Goal: Information Seeking & Learning: Learn about a topic

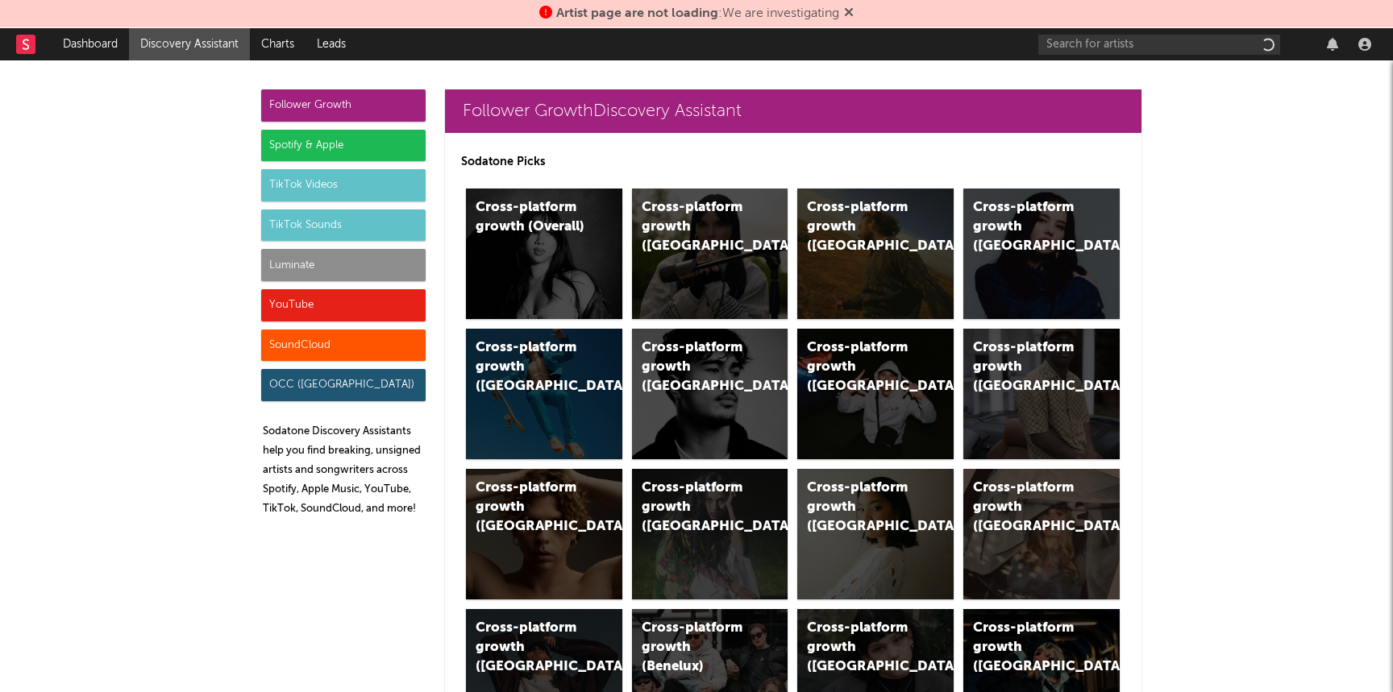
click at [351, 264] on div "Luminate" at bounding box center [343, 265] width 164 height 32
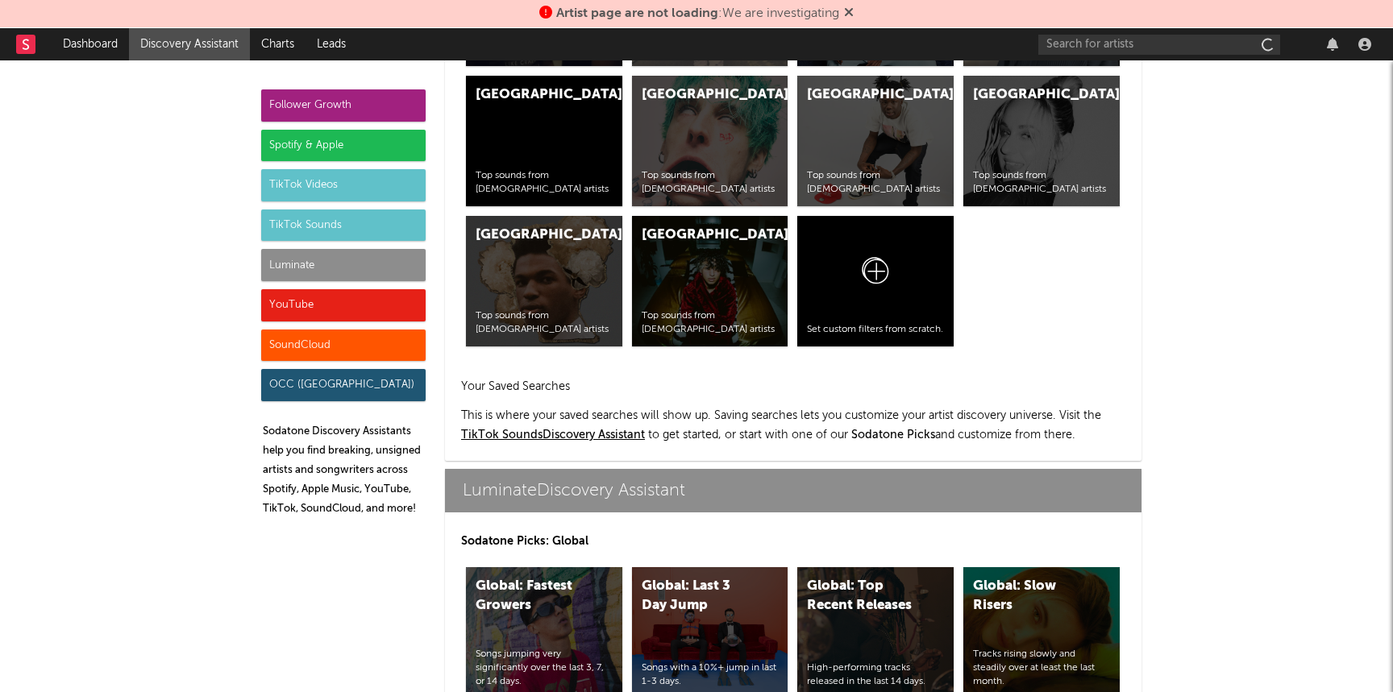
scroll to position [7155, 0]
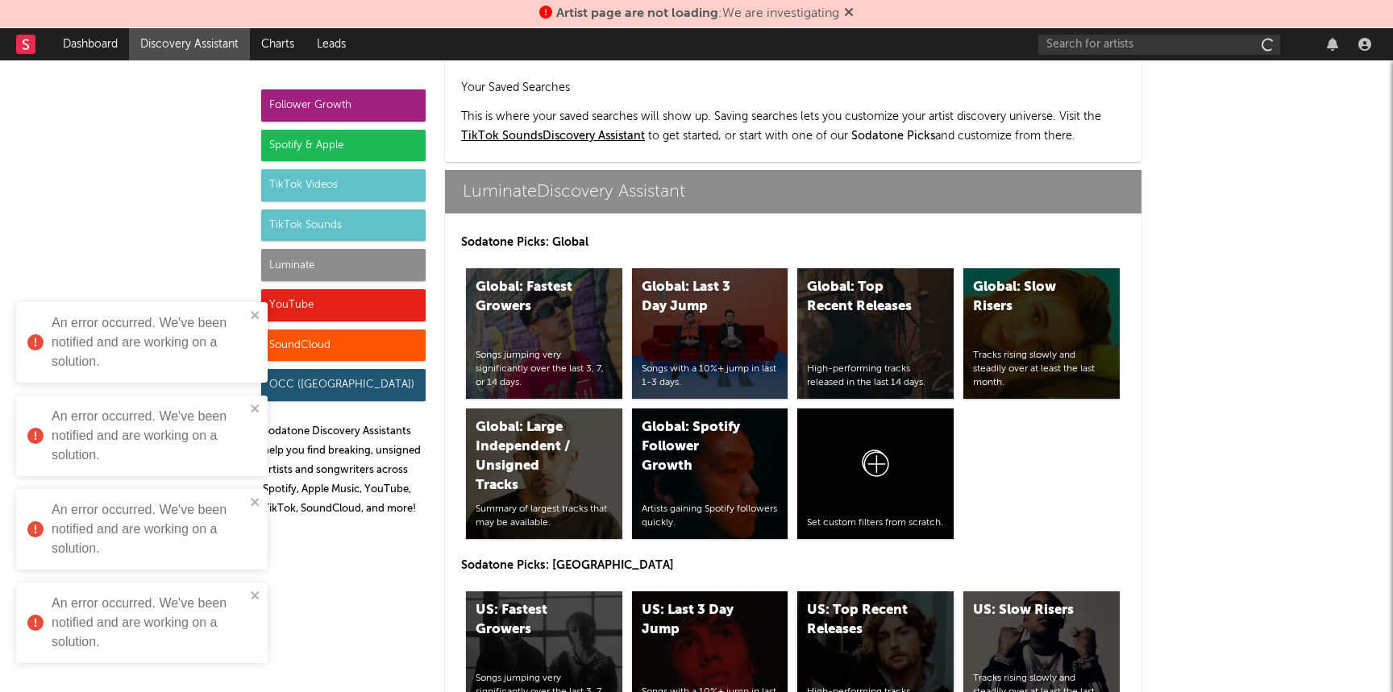
click at [833, 592] on div "US: Top Recent Releases High-performing tracks released in the last 14 days." at bounding box center [875, 657] width 156 height 131
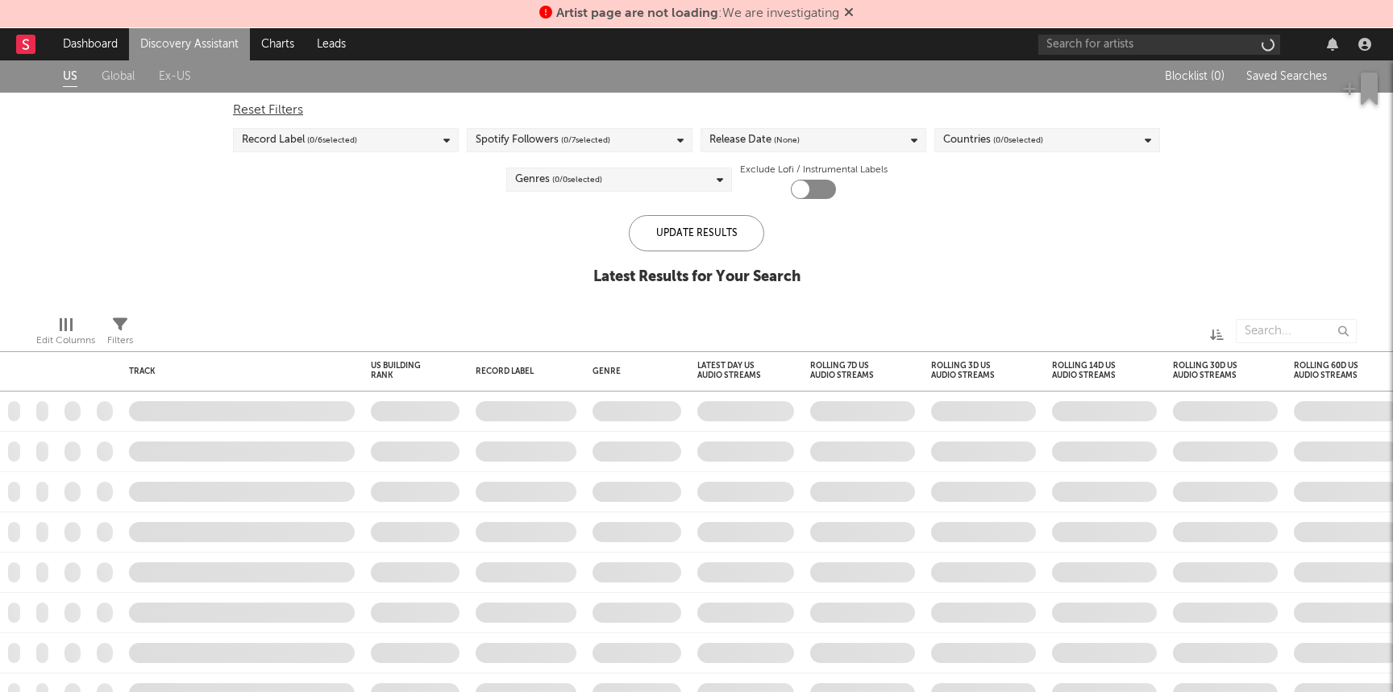
checkbox input "true"
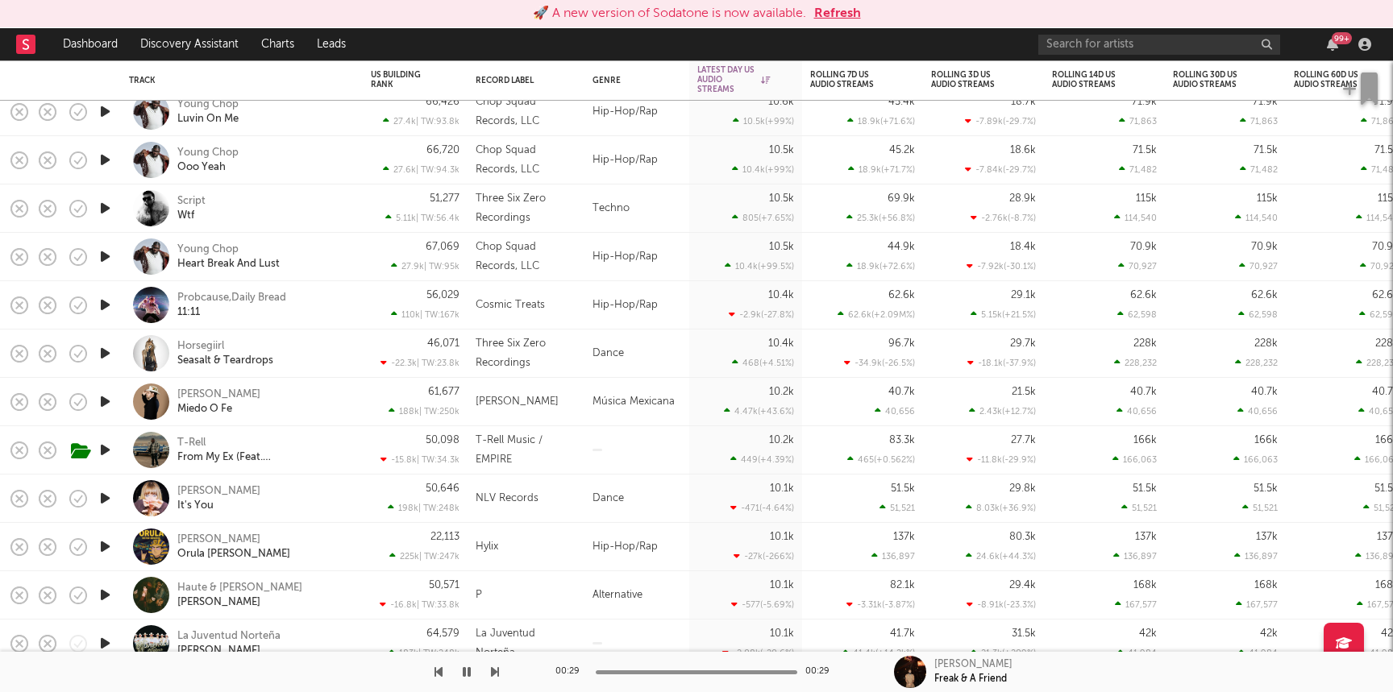
click at [844, 12] on button "Refresh" at bounding box center [837, 13] width 47 height 19
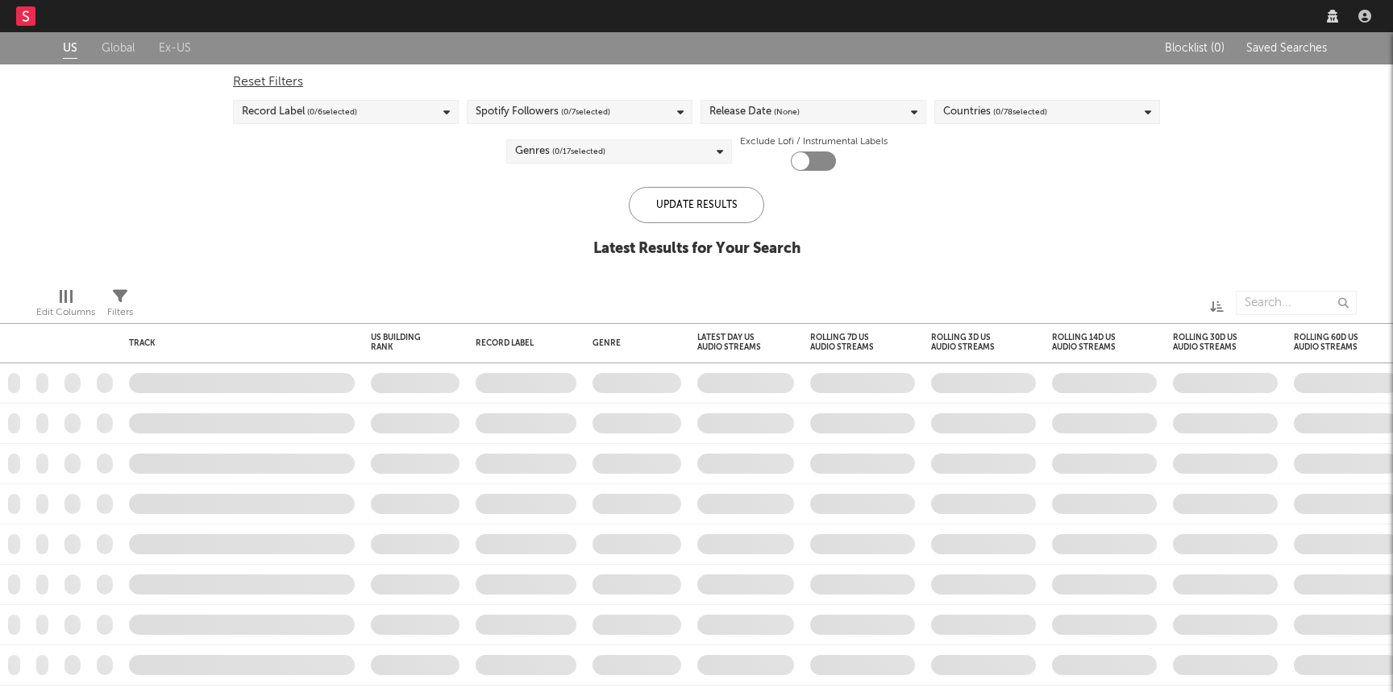
checkbox input "true"
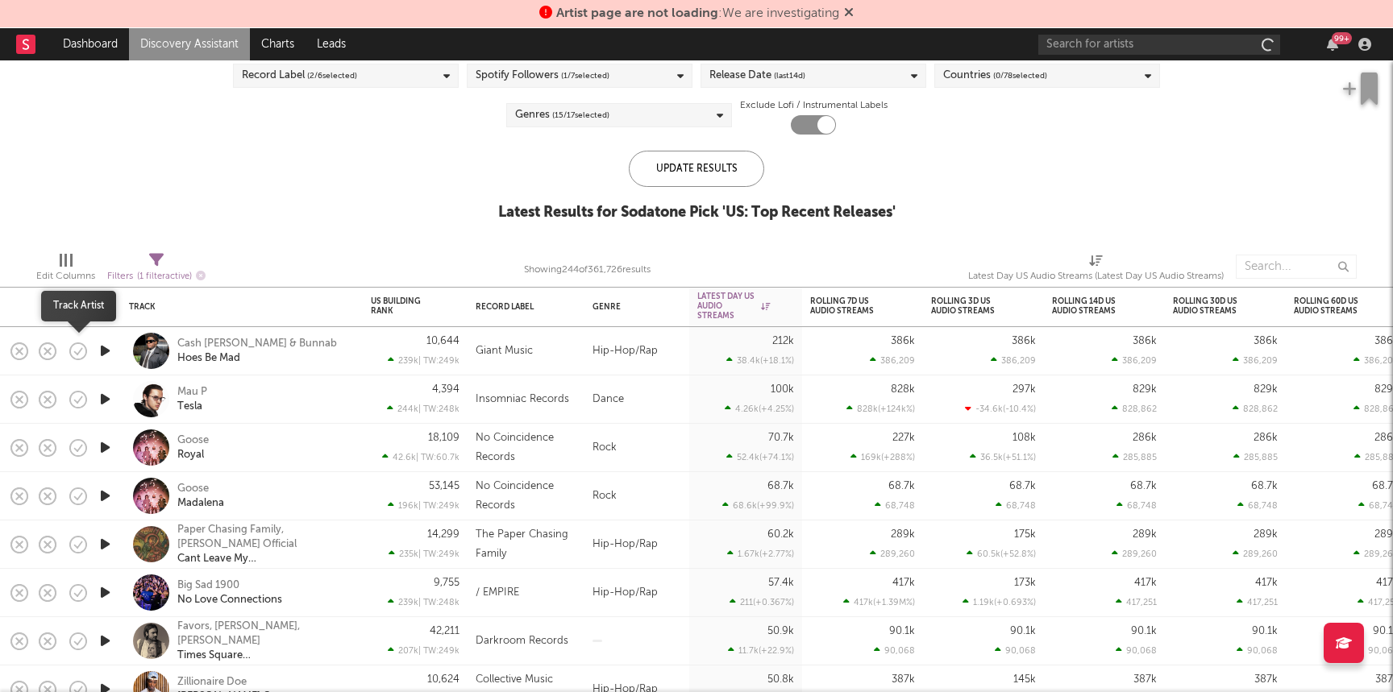
click at [91, 347] on button "button" at bounding box center [77, 351] width 27 height 27
click at [83, 349] on icon "button" at bounding box center [78, 351] width 23 height 23
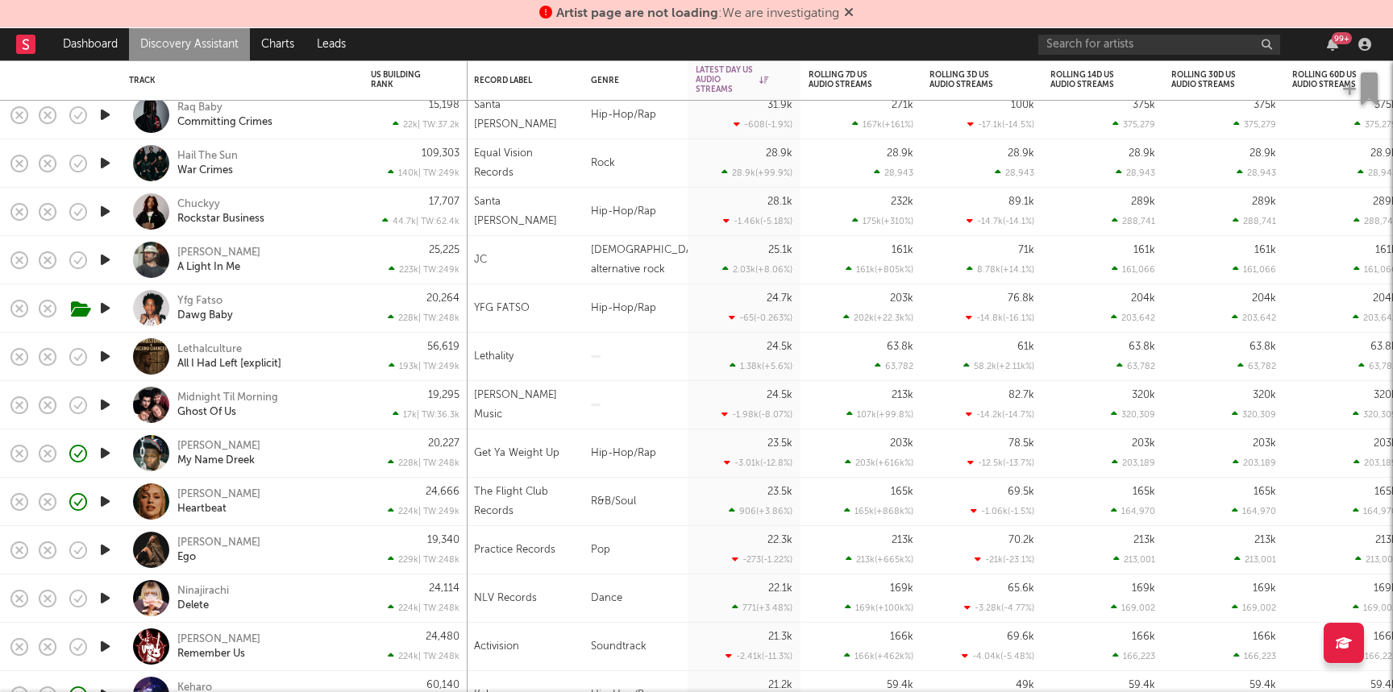
click at [292, 490] on div "Sasha Keable Heartbeat" at bounding box center [263, 502] width 173 height 29
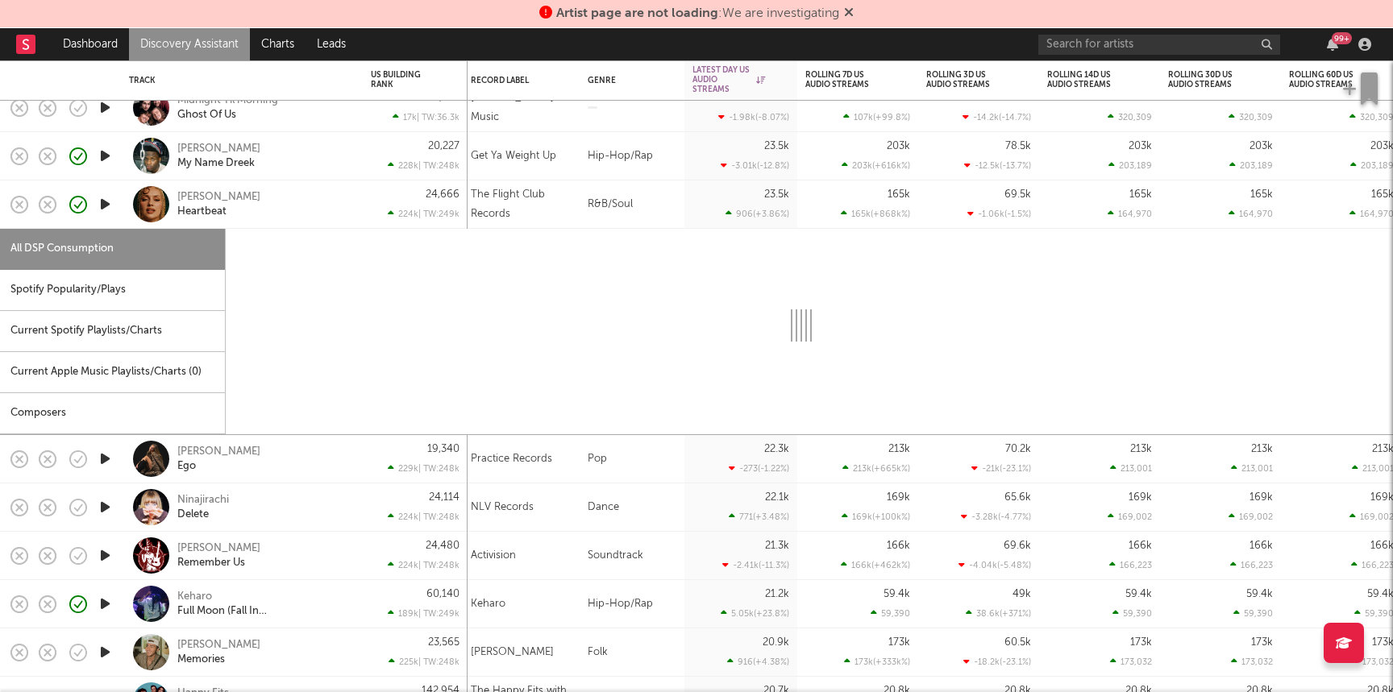
click at [328, 166] on div "Dreek Jones My Name Dreek" at bounding box center [263, 156] width 173 height 29
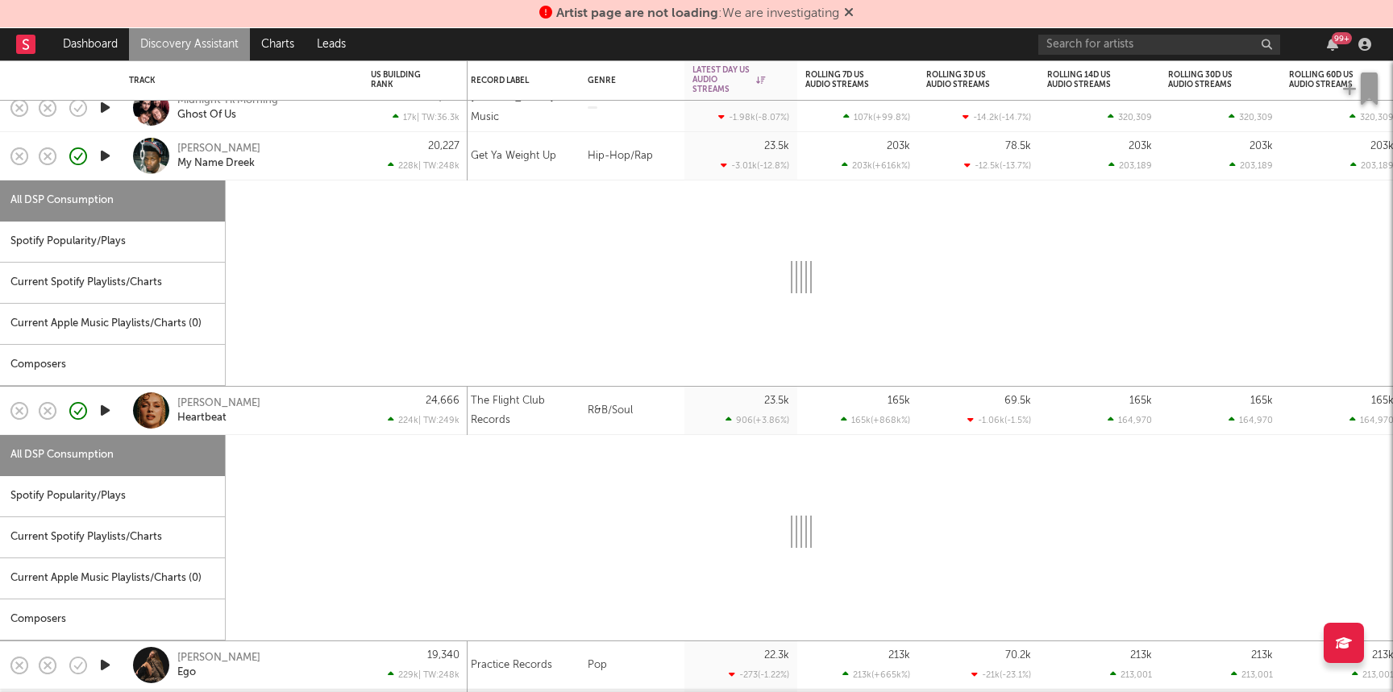
select select "1w"
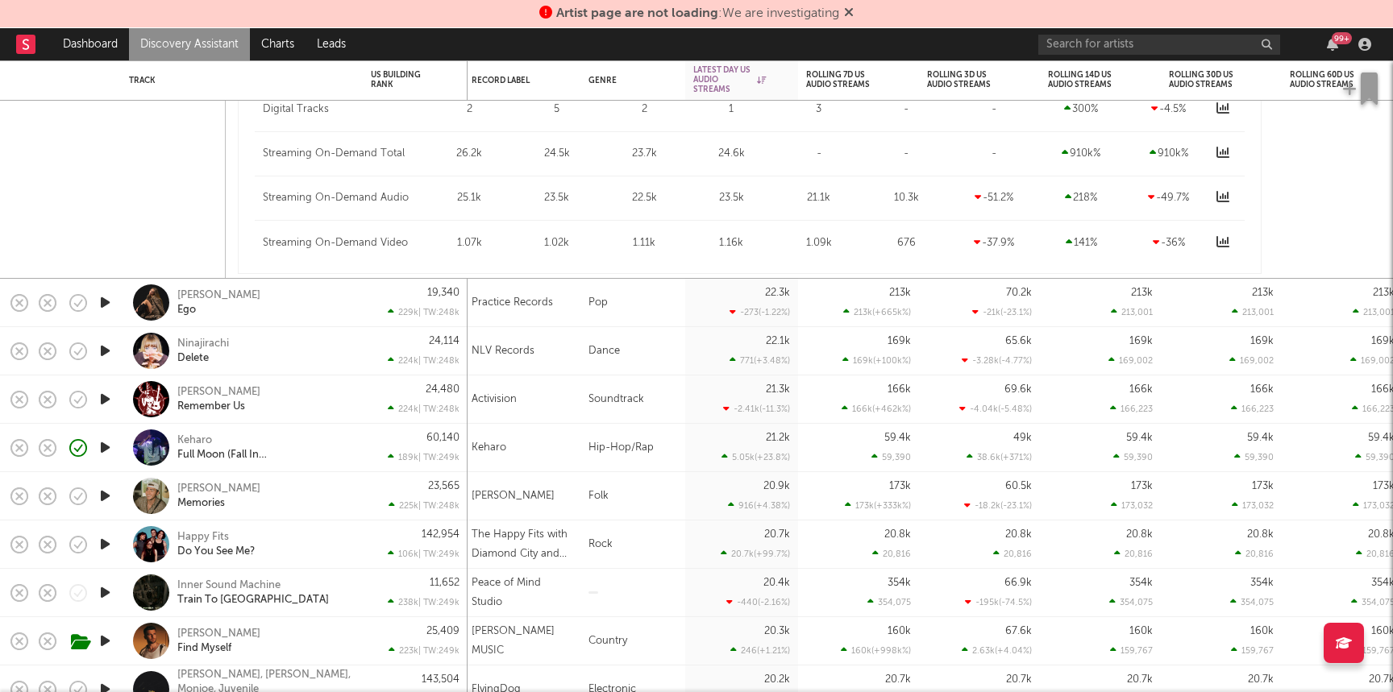
click at [505, 444] on div "Keharo" at bounding box center [489, 447] width 35 height 19
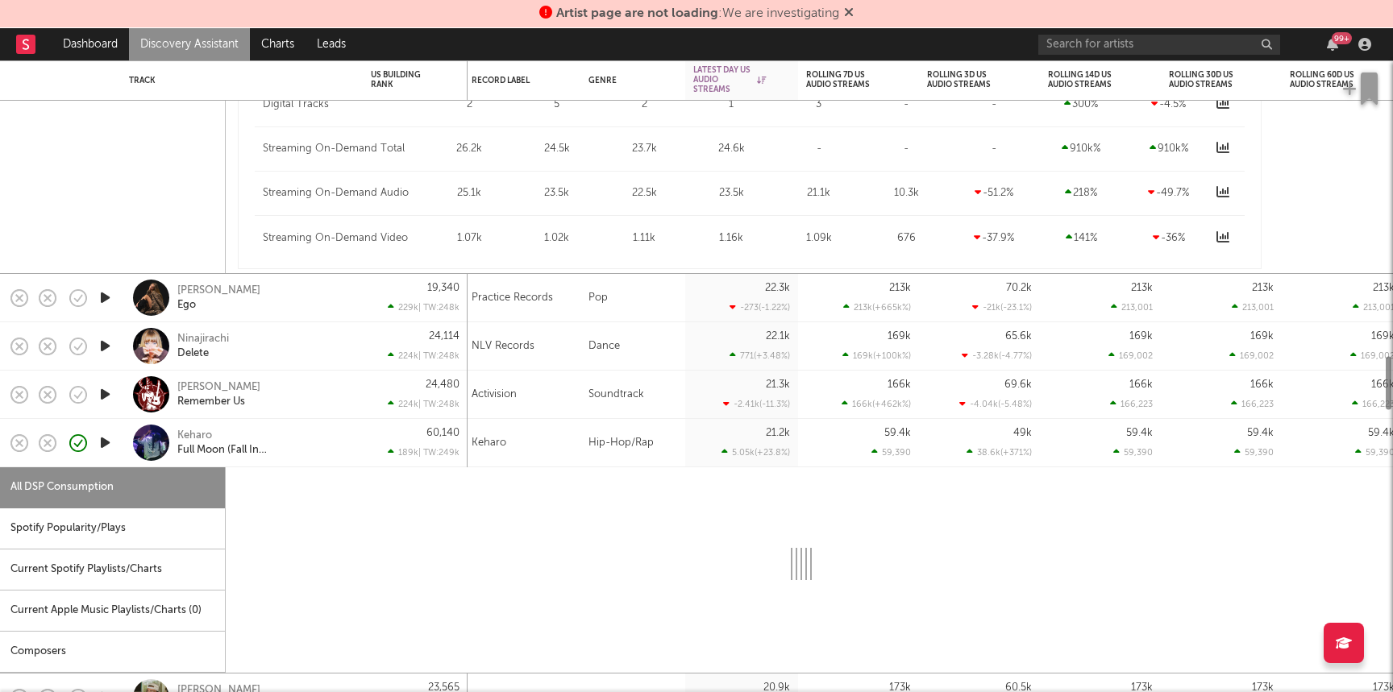
select select "1w"
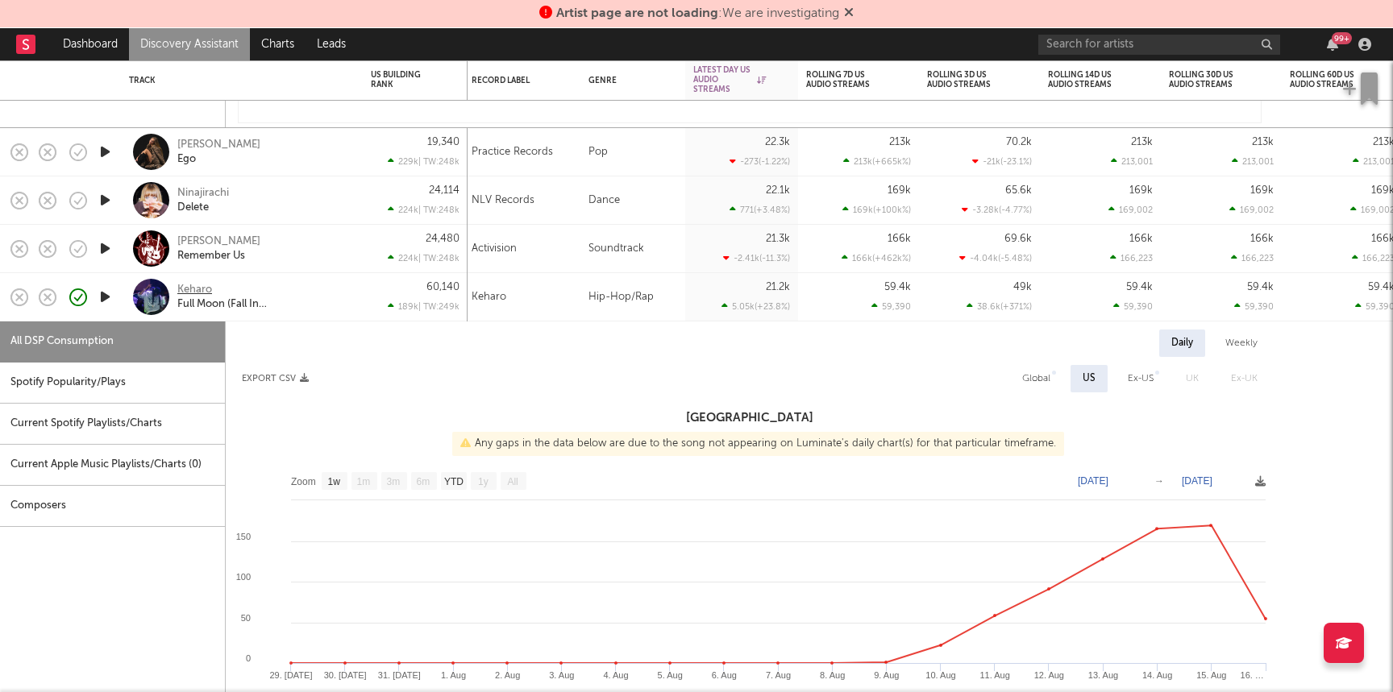
click at [190, 289] on div "Keharo" at bounding box center [194, 290] width 35 height 15
click at [106, 297] on icon "button" at bounding box center [105, 297] width 17 height 20
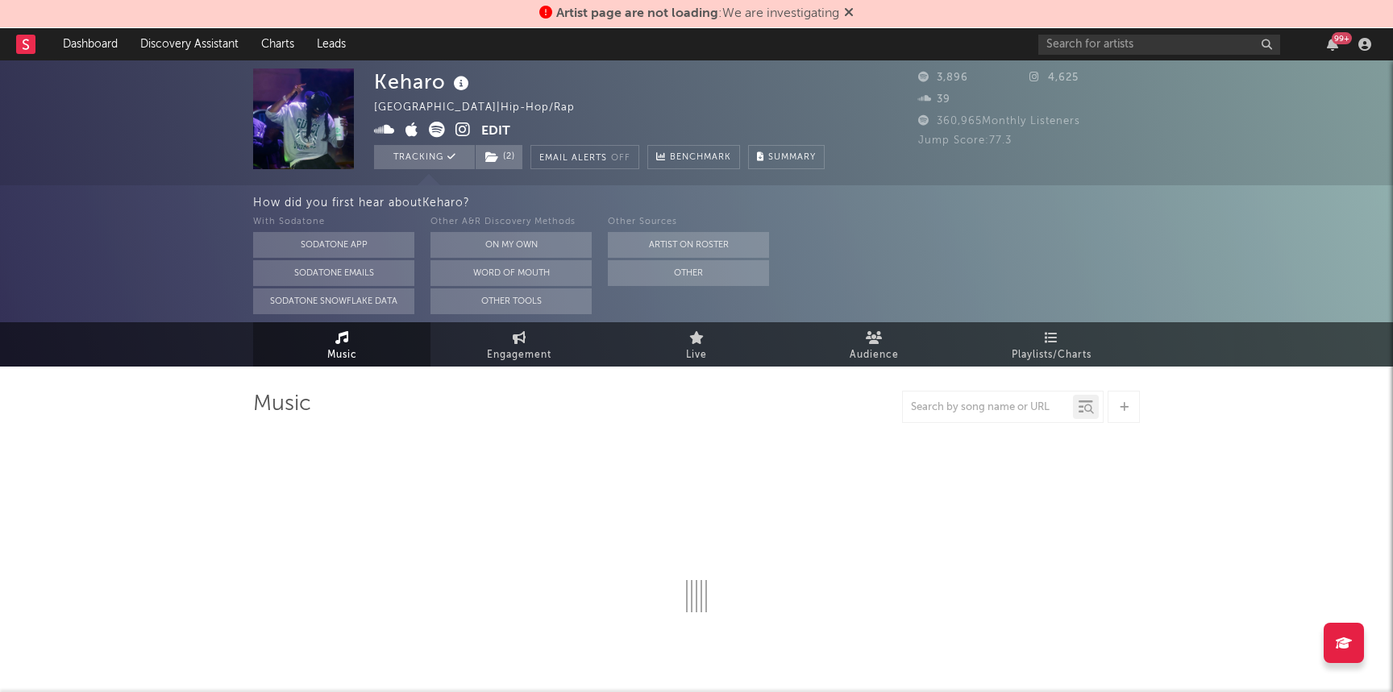
select select "6m"
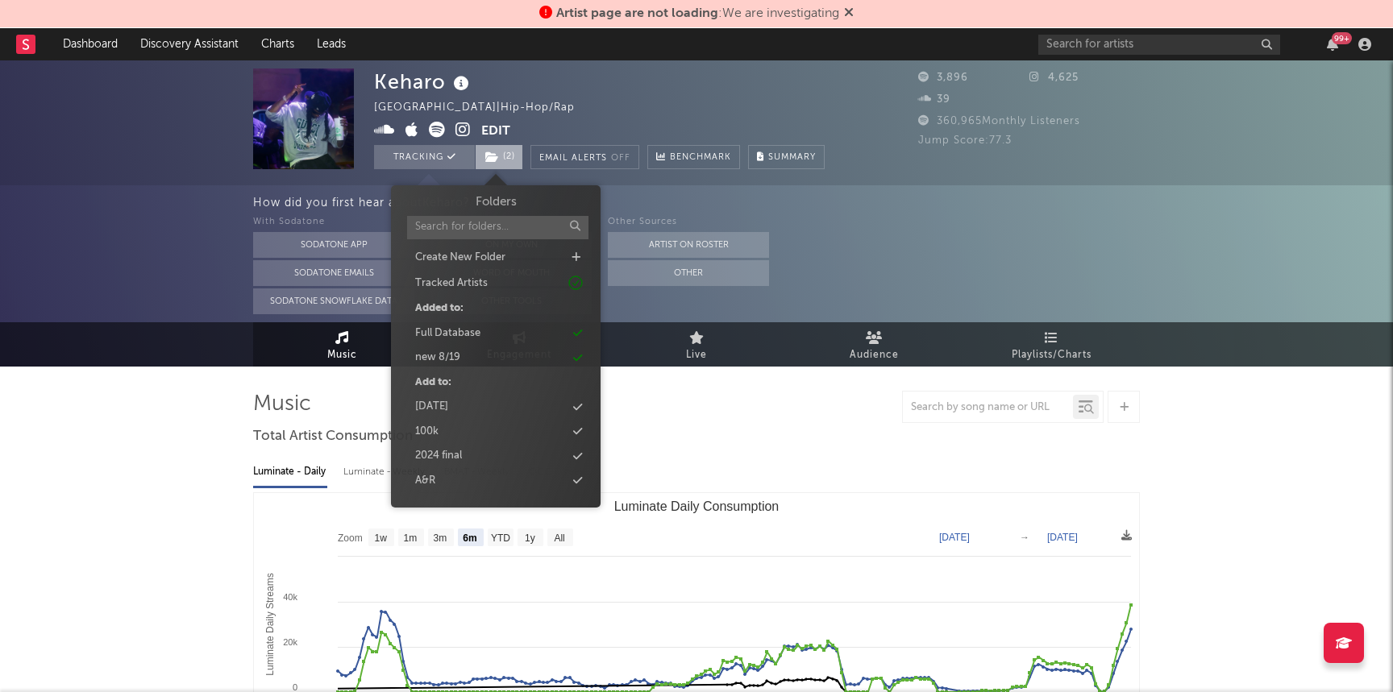
click at [505, 156] on span "( 2 )" at bounding box center [499, 157] width 48 height 24
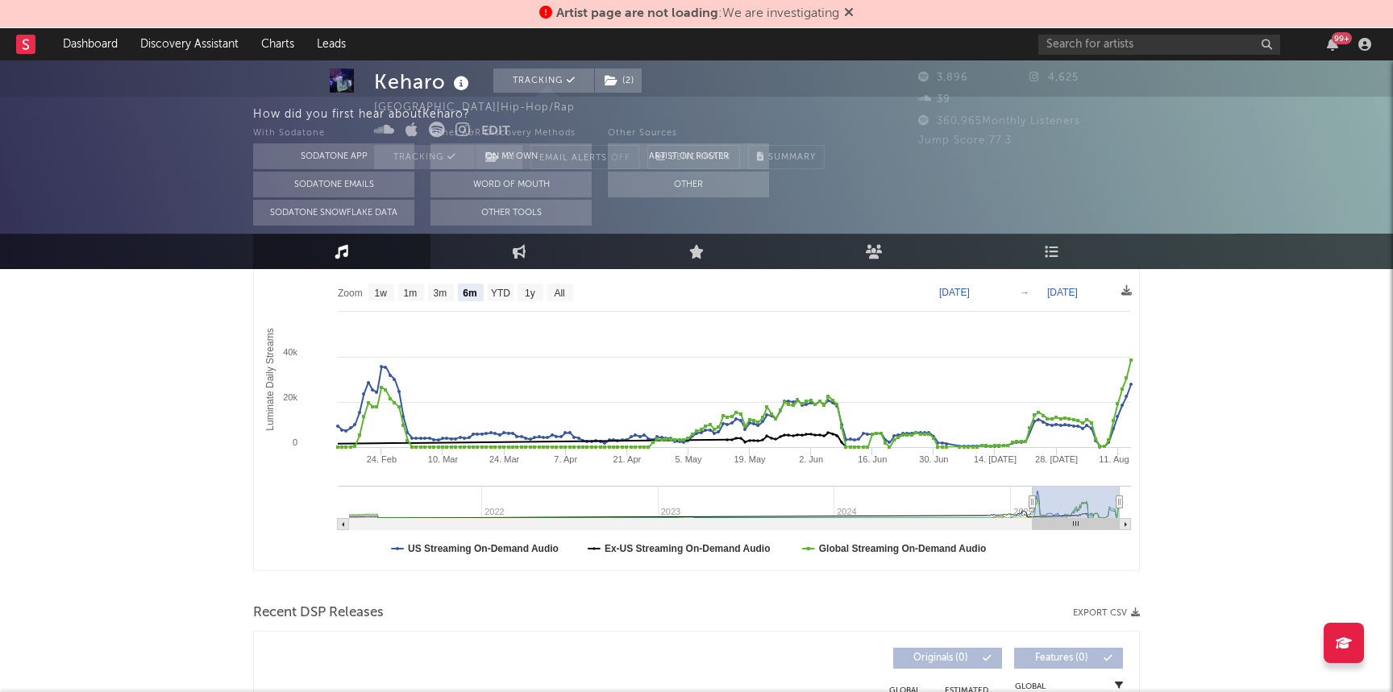
scroll to position [365, 0]
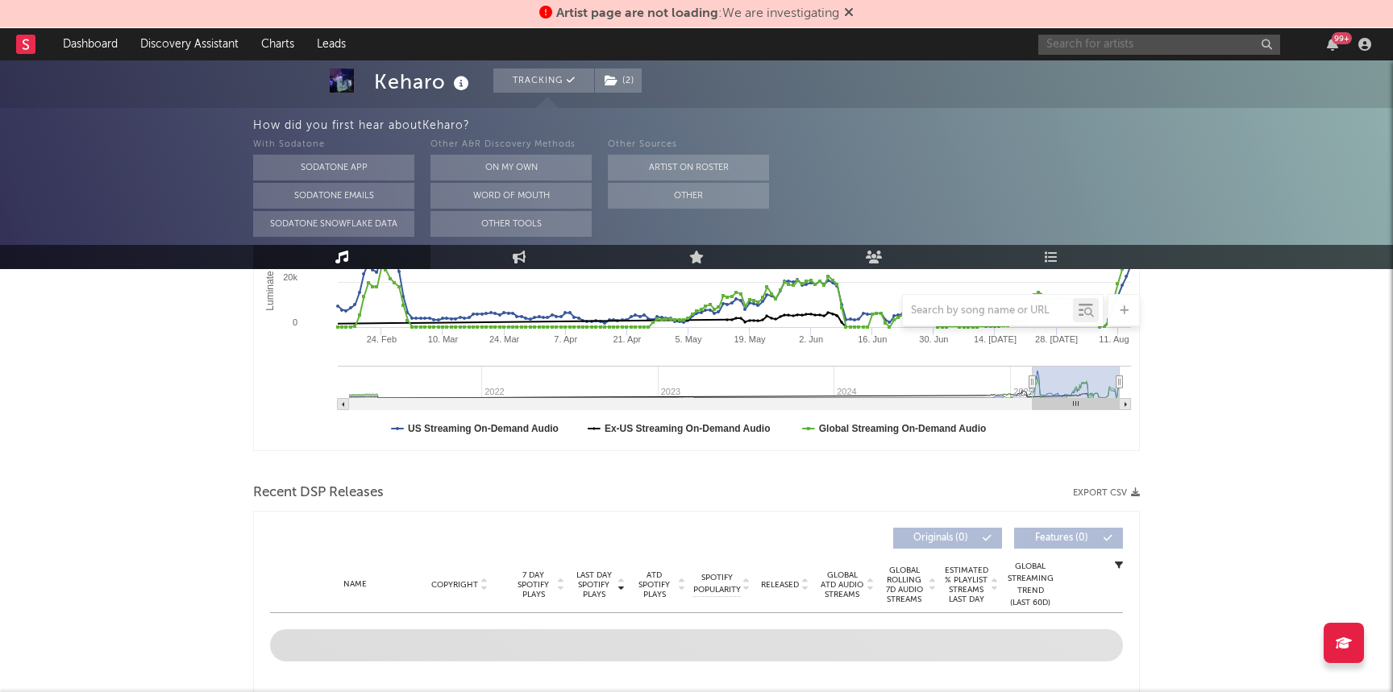
click at [1074, 39] on input "text" at bounding box center [1159, 45] width 242 height 20
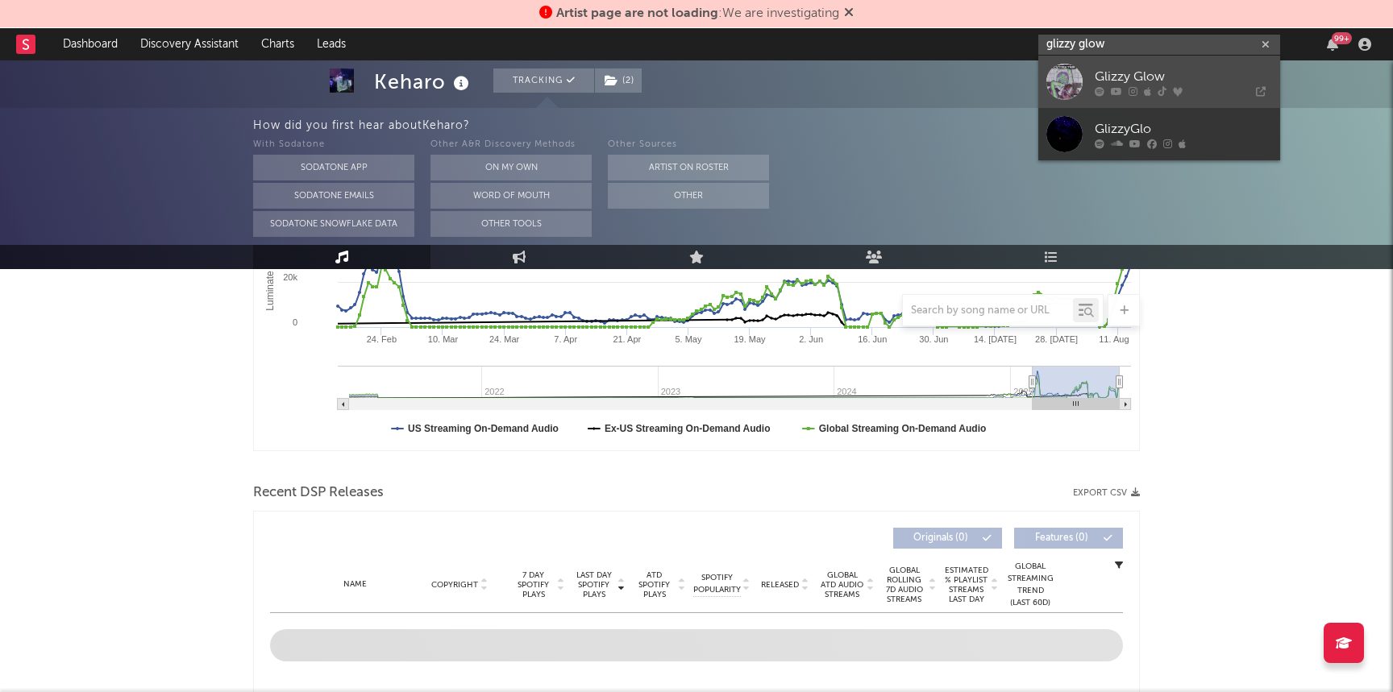
type input "glizzy glow"
click at [1083, 66] on link "Glizzy Glow" at bounding box center [1159, 82] width 242 height 52
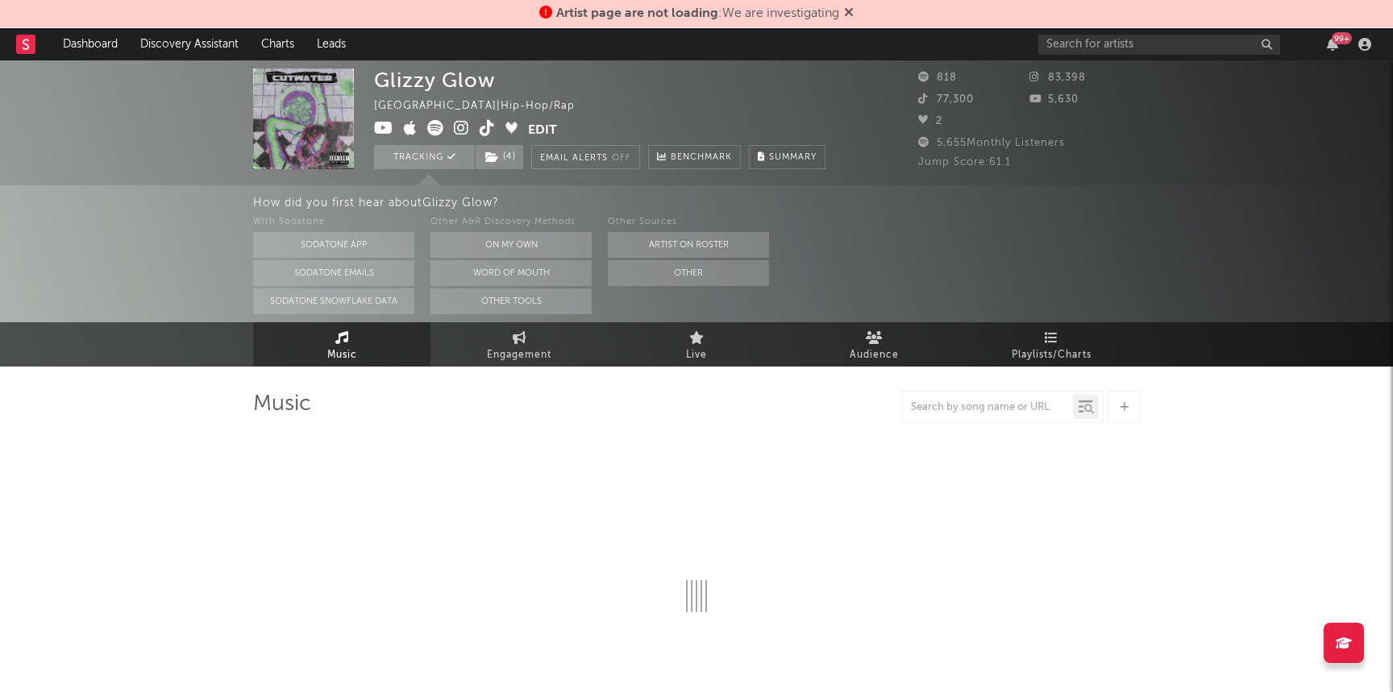
select select "6m"
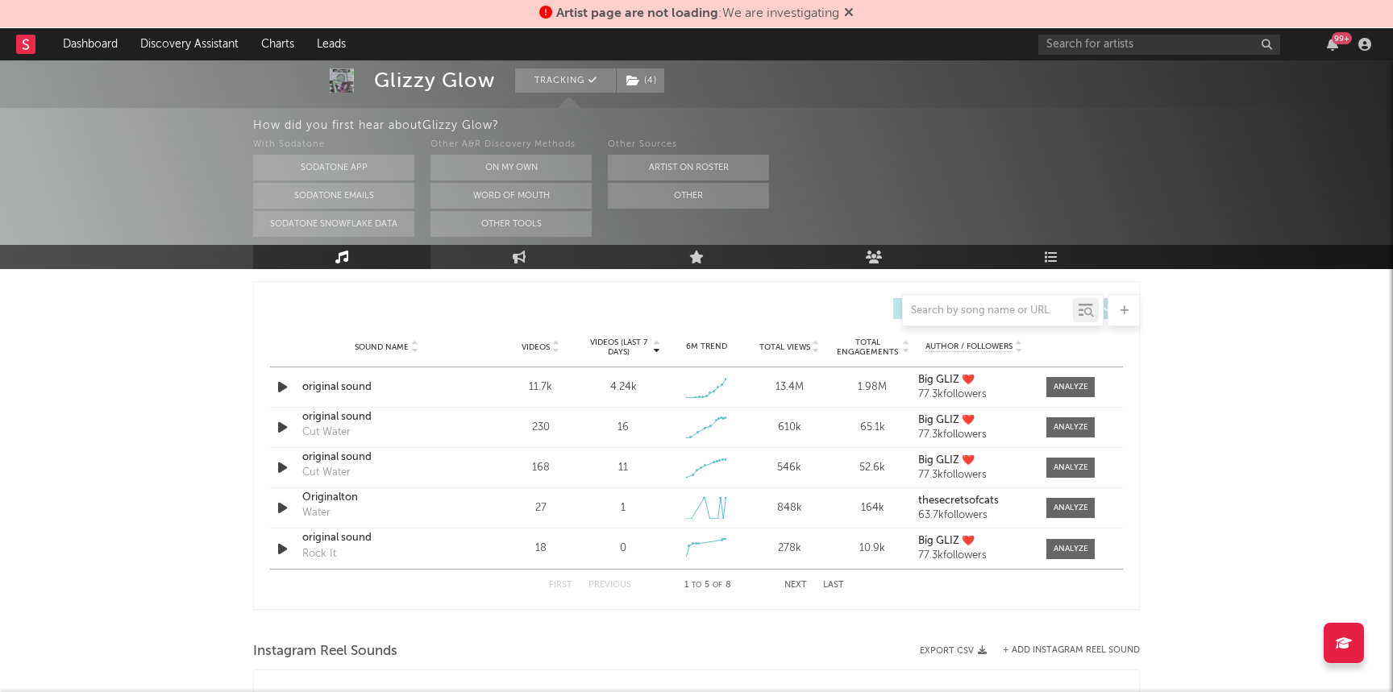
scroll to position [1091, 0]
click at [1064, 375] on span at bounding box center [1070, 385] width 48 height 20
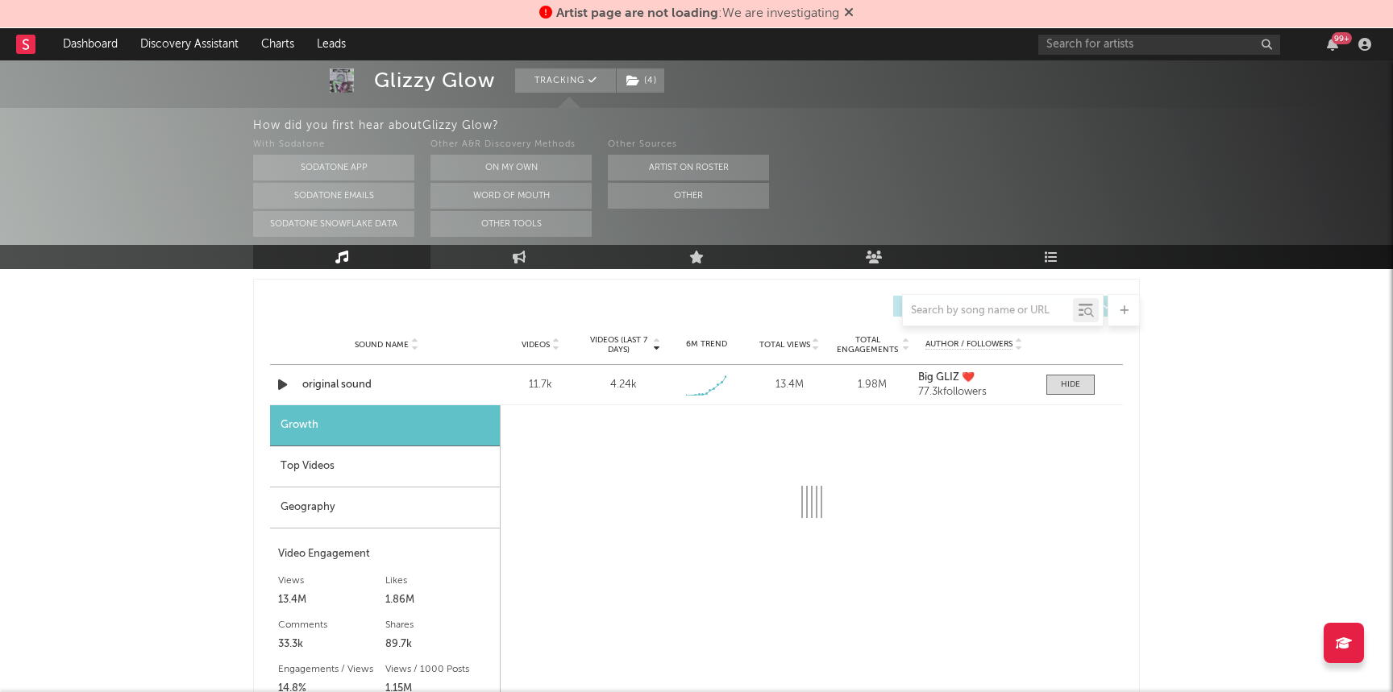
select select "1w"
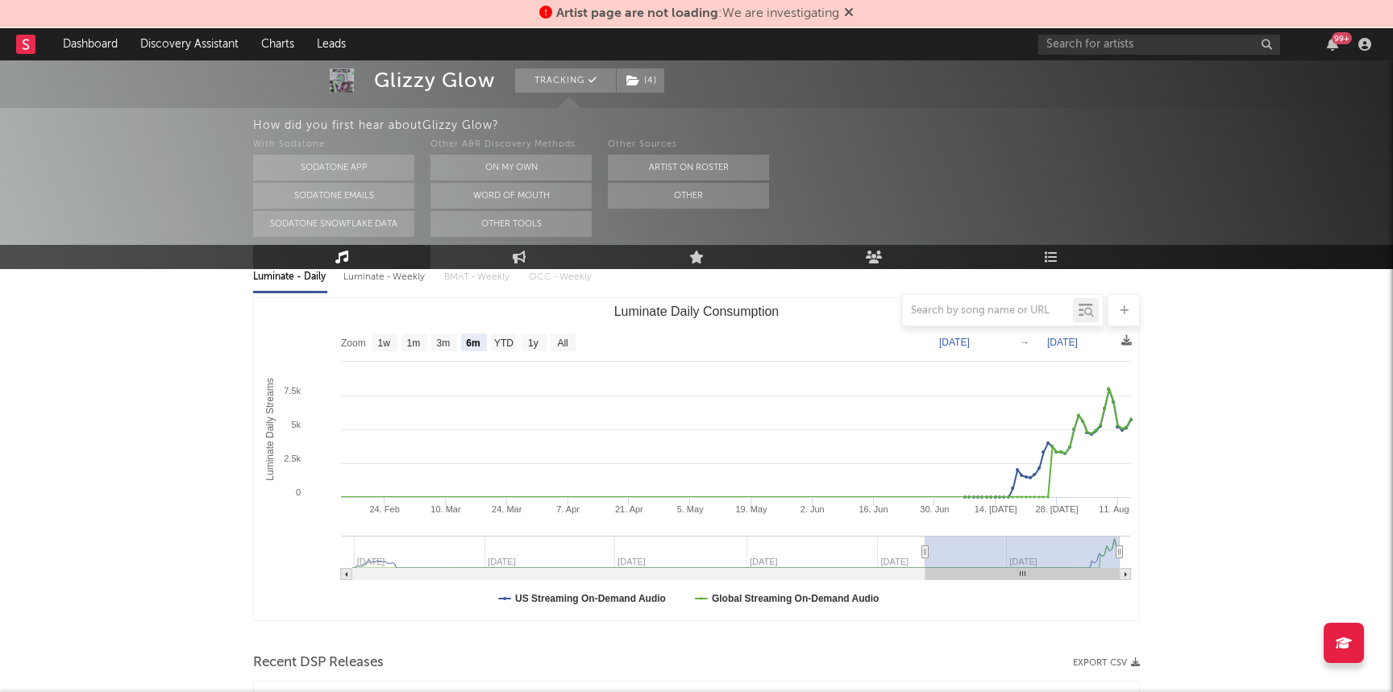
scroll to position [198, 0]
